Goal: Task Accomplishment & Management: Manage account settings

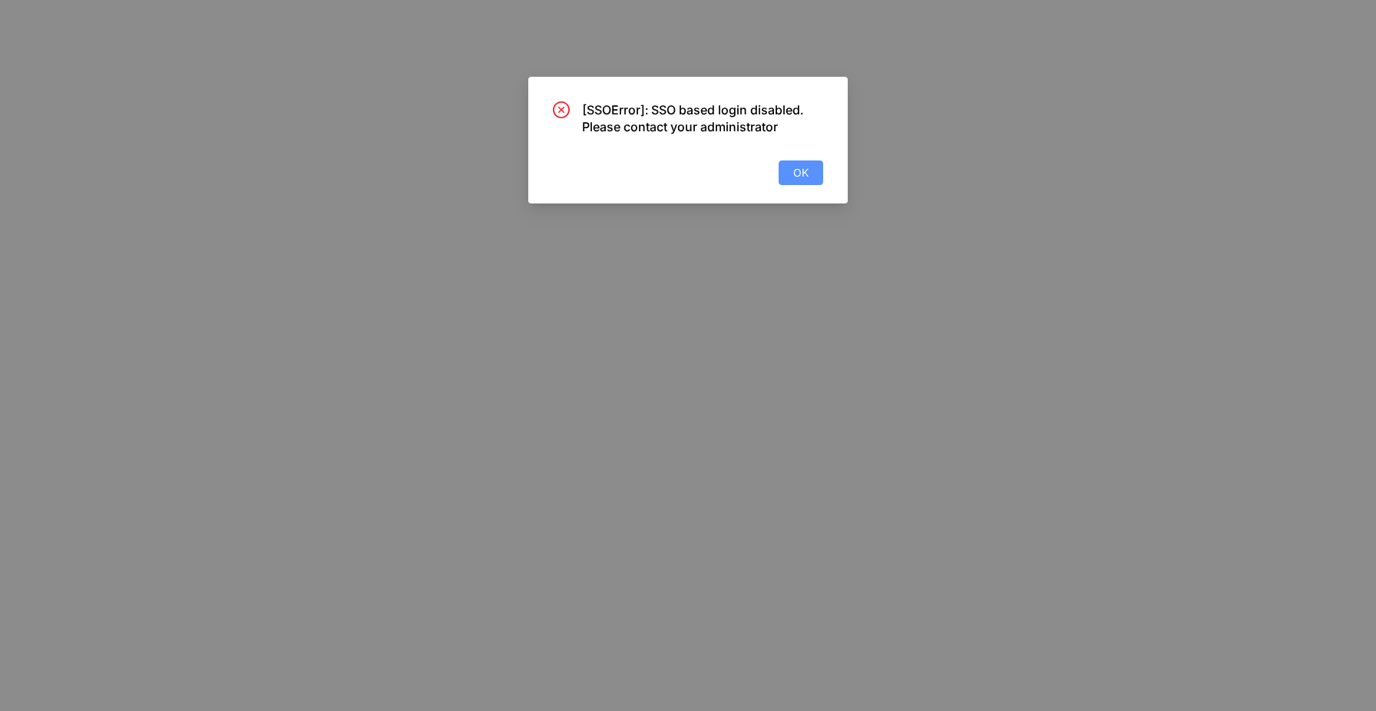
click at [806, 168] on span "OK" at bounding box center [800, 172] width 15 height 17
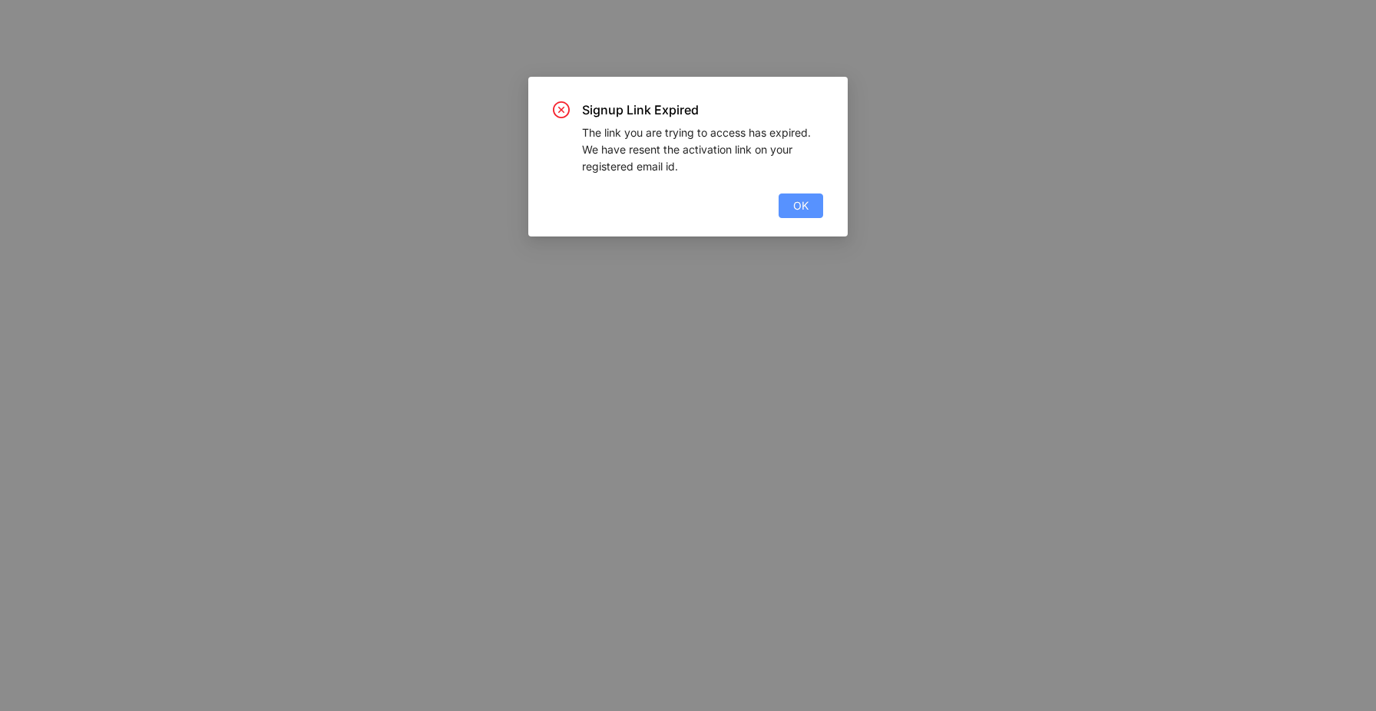
click at [809, 195] on button "OK" at bounding box center [801, 206] width 45 height 25
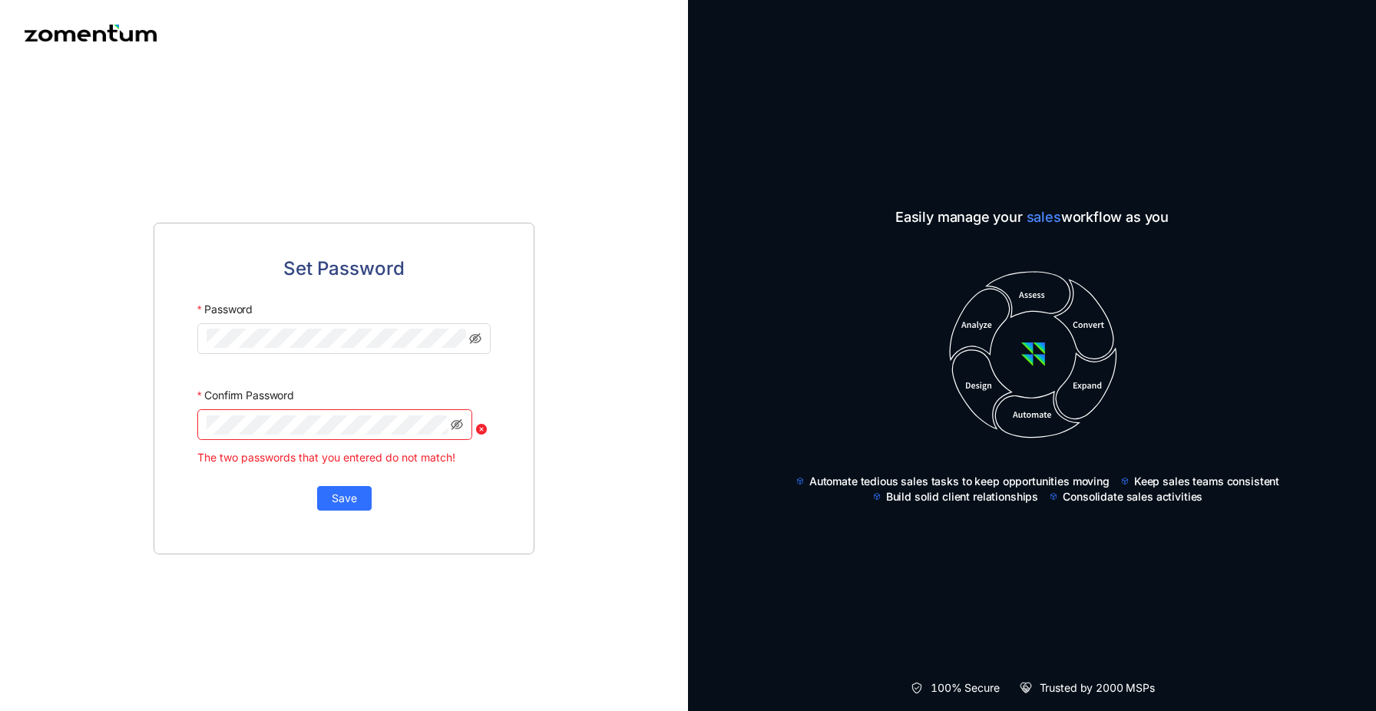
click at [511, 372] on div "Set Password Password Confirm Password The two passwords that you entered do no…" at bounding box center [344, 389] width 381 height 332
click at [337, 493] on span "Save" at bounding box center [344, 496] width 25 height 17
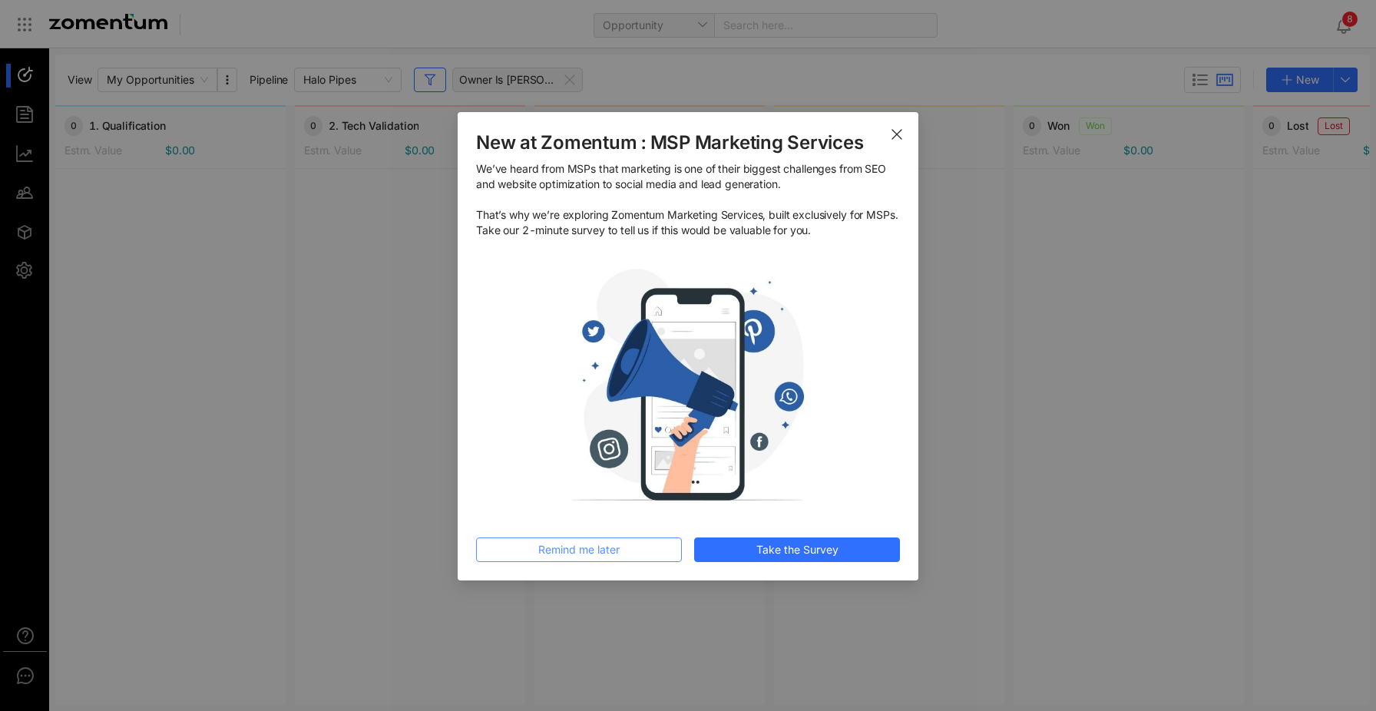
click at [597, 548] on span "Remind me later" at bounding box center [578, 549] width 81 height 17
